Goal: Information Seeking & Learning: Learn about a topic

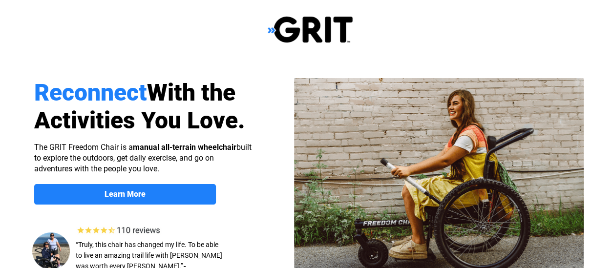
select select "US"
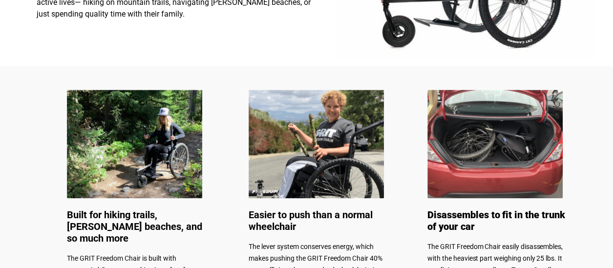
scroll to position [440, 0]
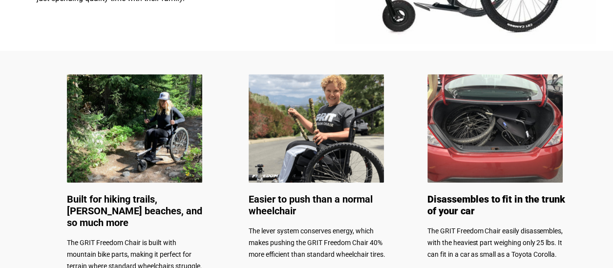
click at [584, 204] on div at bounding box center [310, 165] width 620 height 228
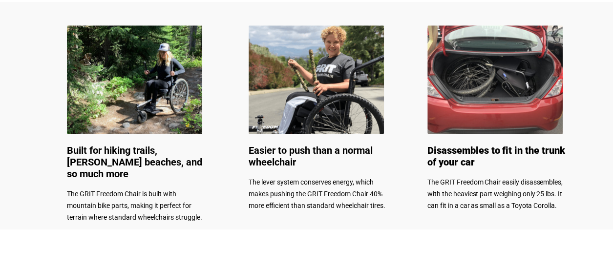
click at [310, 150] on span "Easier to push than a normal wheelchair" at bounding box center [311, 156] width 124 height 23
click at [272, 150] on span "Easier to push than a normal wheelchair" at bounding box center [311, 156] width 124 height 23
drag, startPoint x: 272, startPoint y: 150, endPoint x: 338, endPoint y: 55, distance: 115.8
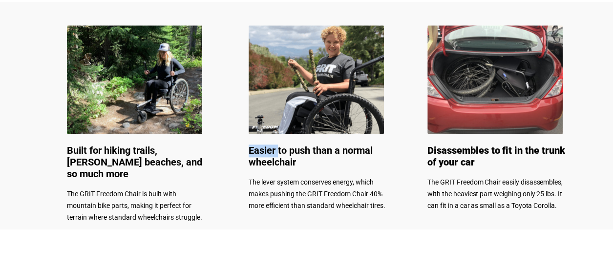
click at [338, 55] on img at bounding box center [316, 79] width 135 height 108
drag, startPoint x: 338, startPoint y: 55, endPoint x: 303, endPoint y: 74, distance: 40.0
click at [303, 74] on img at bounding box center [316, 79] width 135 height 108
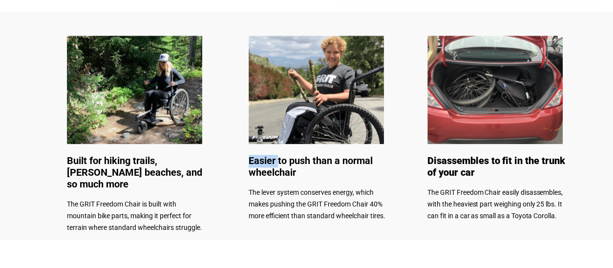
scroll to position [478, 0]
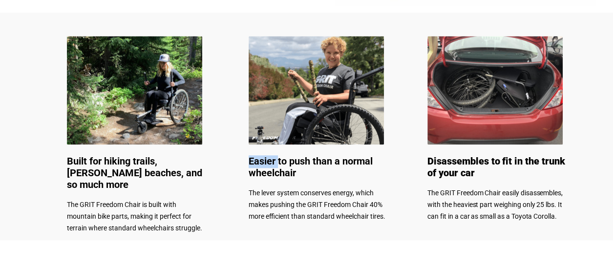
click at [335, 97] on img at bounding box center [316, 90] width 135 height 108
drag, startPoint x: 335, startPoint y: 97, endPoint x: 331, endPoint y: 121, distance: 23.9
click at [331, 121] on img at bounding box center [316, 90] width 135 height 108
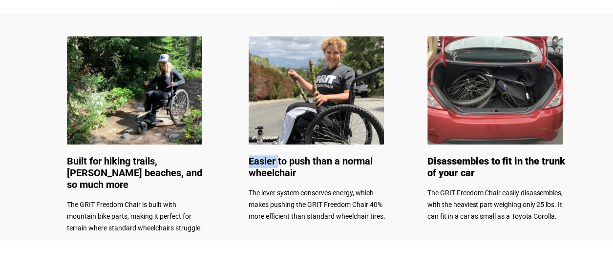
drag, startPoint x: 331, startPoint y: 121, endPoint x: 273, endPoint y: 161, distance: 70.2
click at [273, 161] on span "Easier to push than a normal wheelchair" at bounding box center [311, 166] width 124 height 23
